Goal: Understand process/instructions: Learn how to perform a task or action

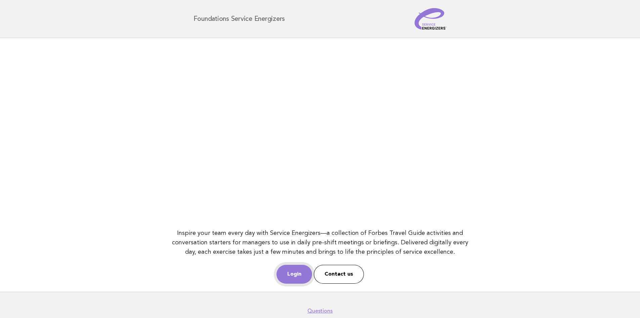
click at [292, 277] on link "Login" at bounding box center [295, 273] width 36 height 19
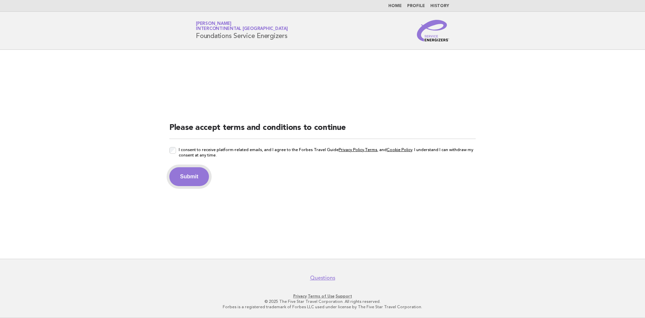
click at [189, 177] on button "Submit" at bounding box center [189, 176] width 40 height 19
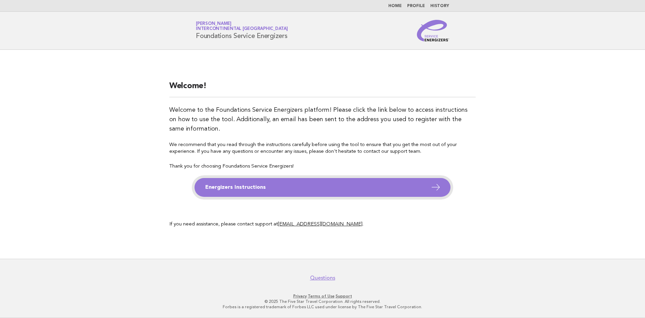
click at [252, 185] on link "Energizers Instructions" at bounding box center [323, 187] width 256 height 19
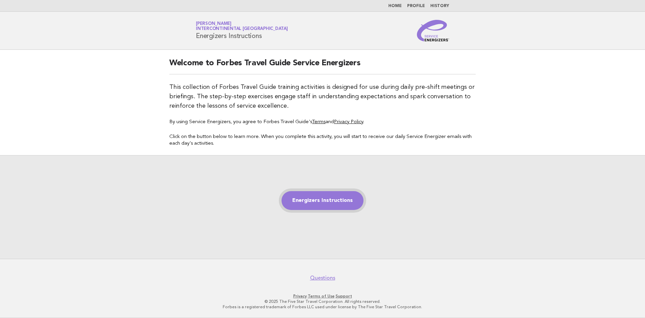
click at [322, 203] on link "Energizers Instructions" at bounding box center [323, 200] width 82 height 19
click at [316, 198] on link "Energizers Instructions" at bounding box center [323, 200] width 82 height 19
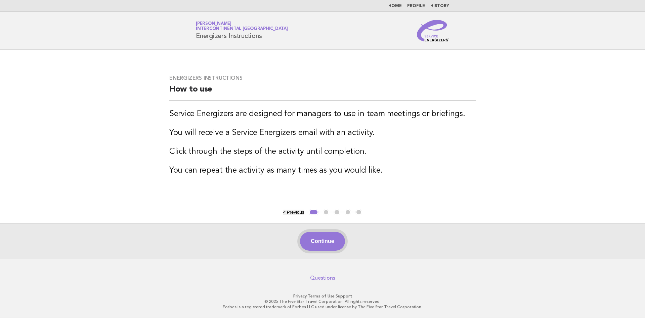
click at [327, 239] on button "Continue" at bounding box center [322, 241] width 45 height 19
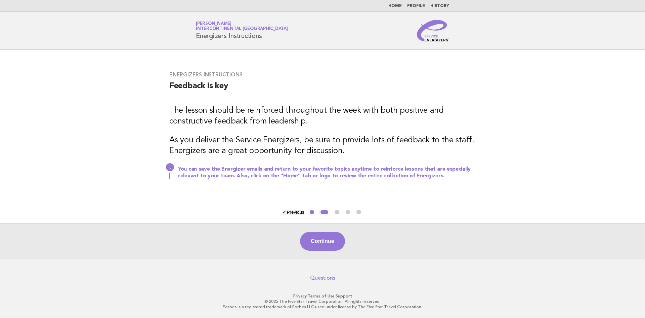
click at [327, 239] on button "Continue" at bounding box center [322, 241] width 45 height 19
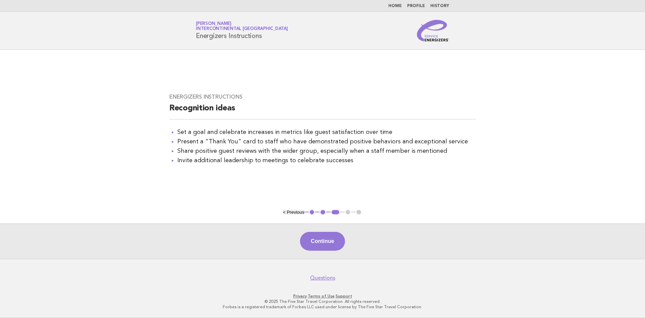
click at [327, 239] on button "Continue" at bounding box center [322, 241] width 45 height 19
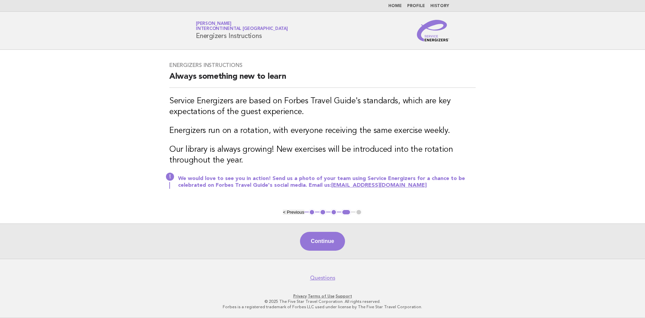
click at [327, 239] on button "Continue" at bounding box center [322, 241] width 45 height 19
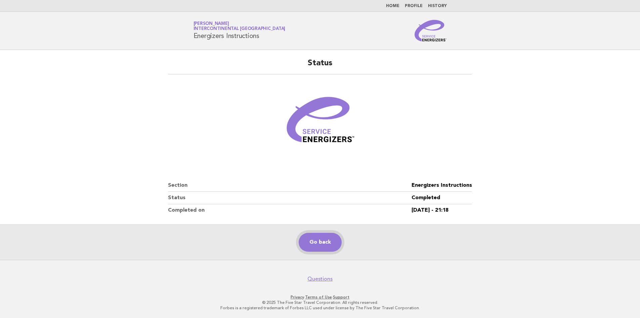
click at [316, 241] on link "Go back" at bounding box center [320, 242] width 43 height 19
